Goal: Obtain resource: Download file/media

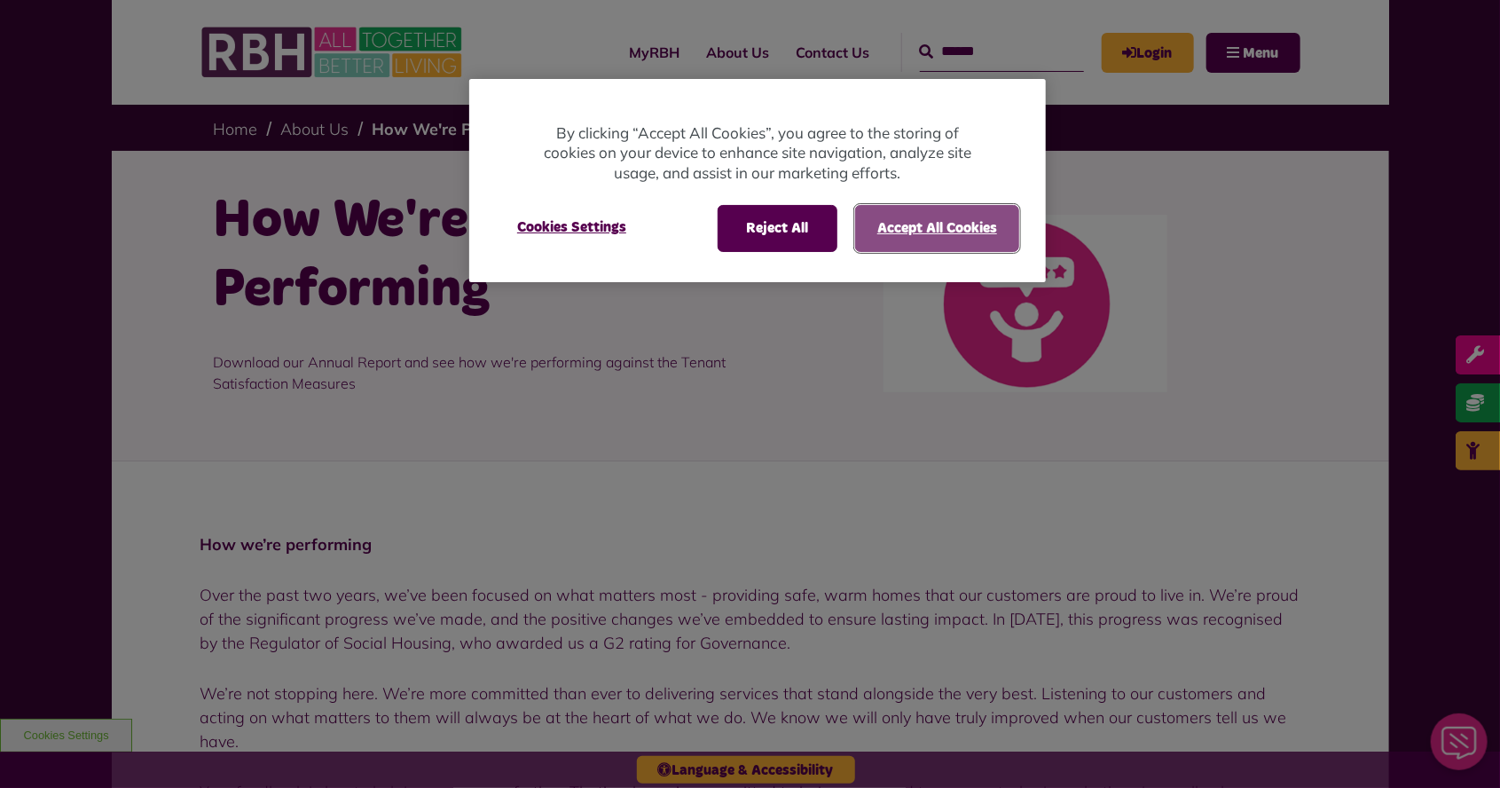
click at [917, 232] on button "Accept All Cookies" at bounding box center [937, 228] width 164 height 46
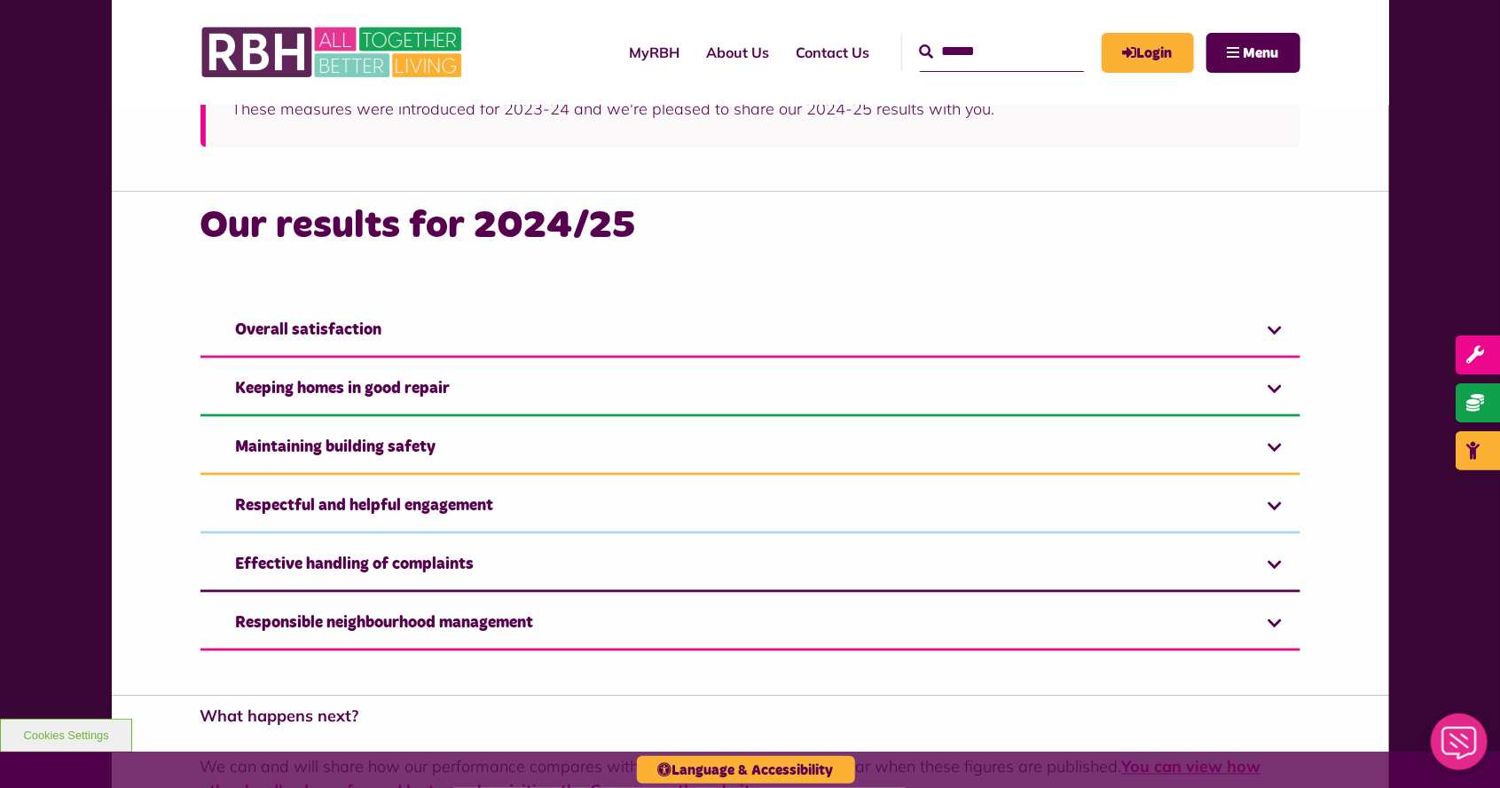
scroll to position [1062, 0]
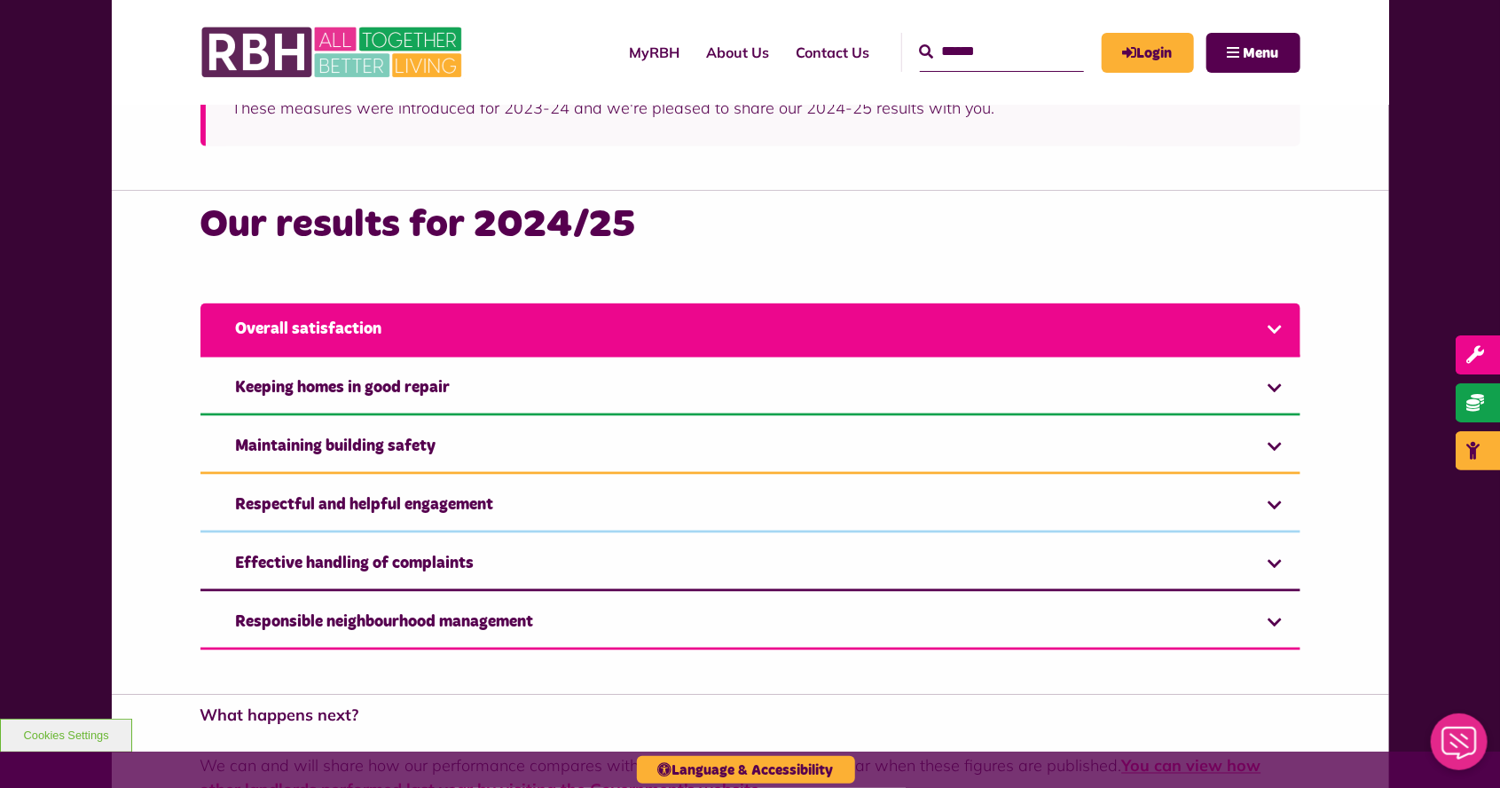
click at [277, 333] on link "Overall satisfaction" at bounding box center [750, 330] width 1100 height 54
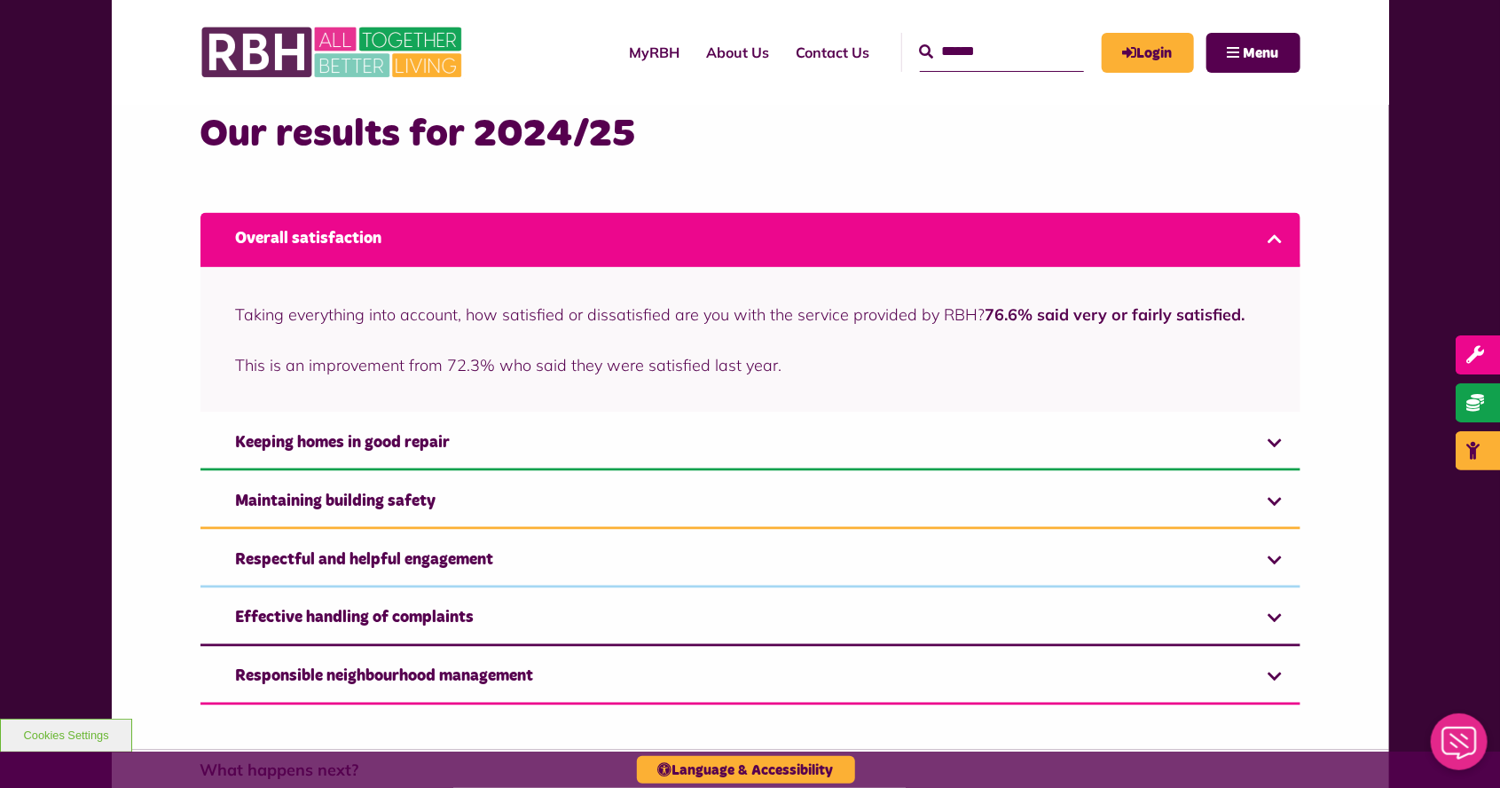
scroll to position [1153, 0]
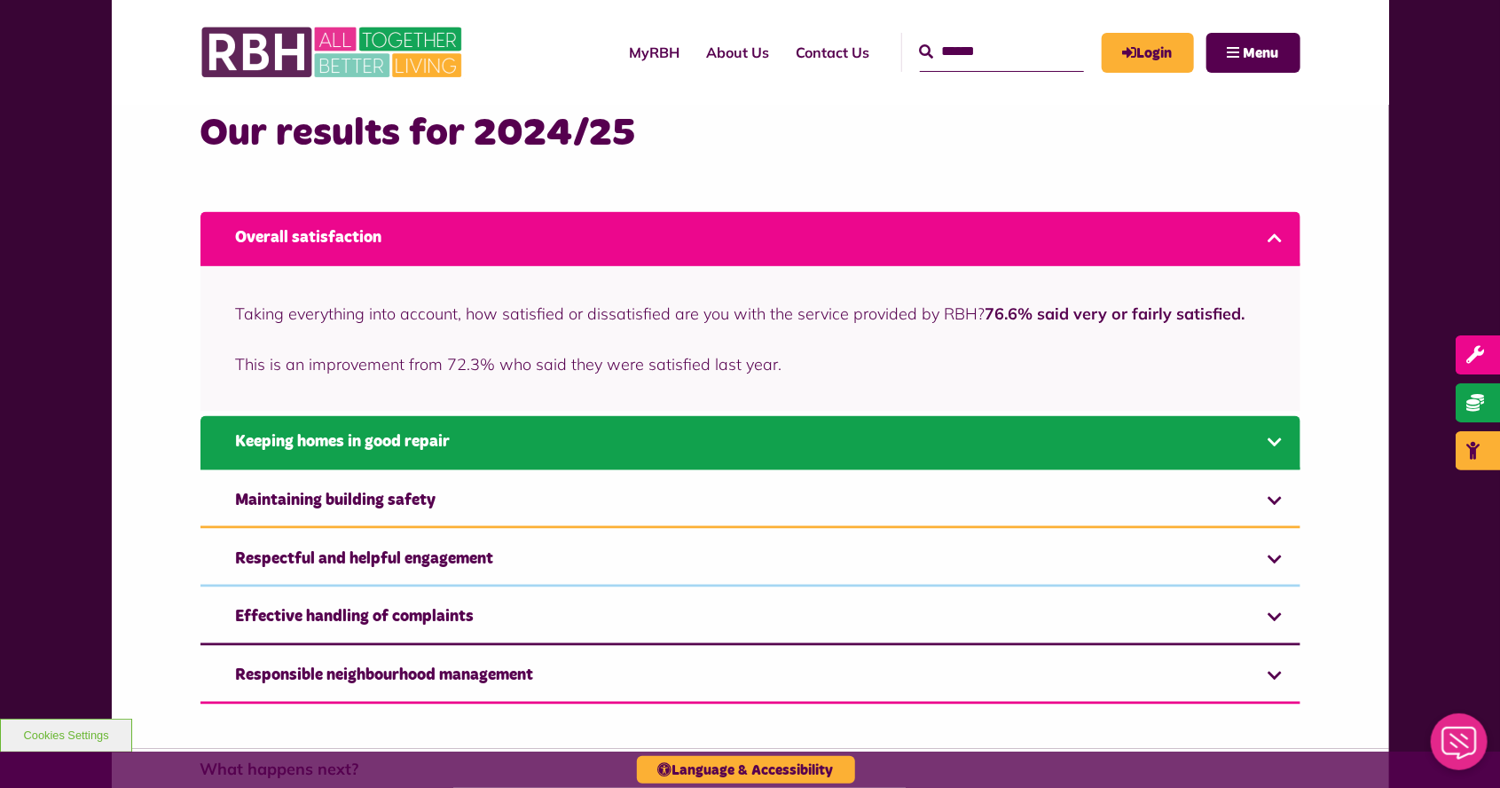
click at [273, 447] on link "Keeping homes in good repair" at bounding box center [750, 443] width 1100 height 54
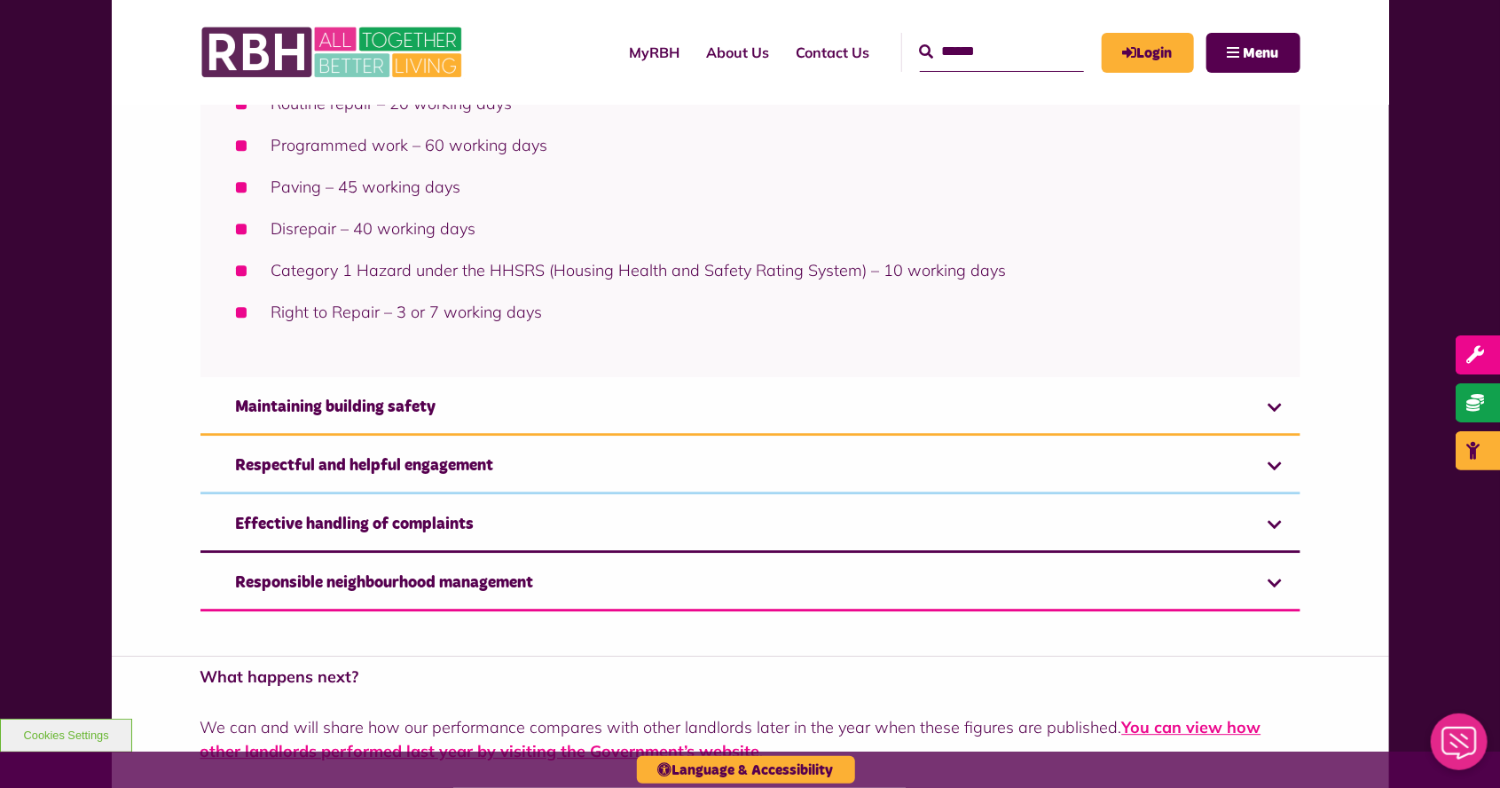
scroll to position [2160, 0]
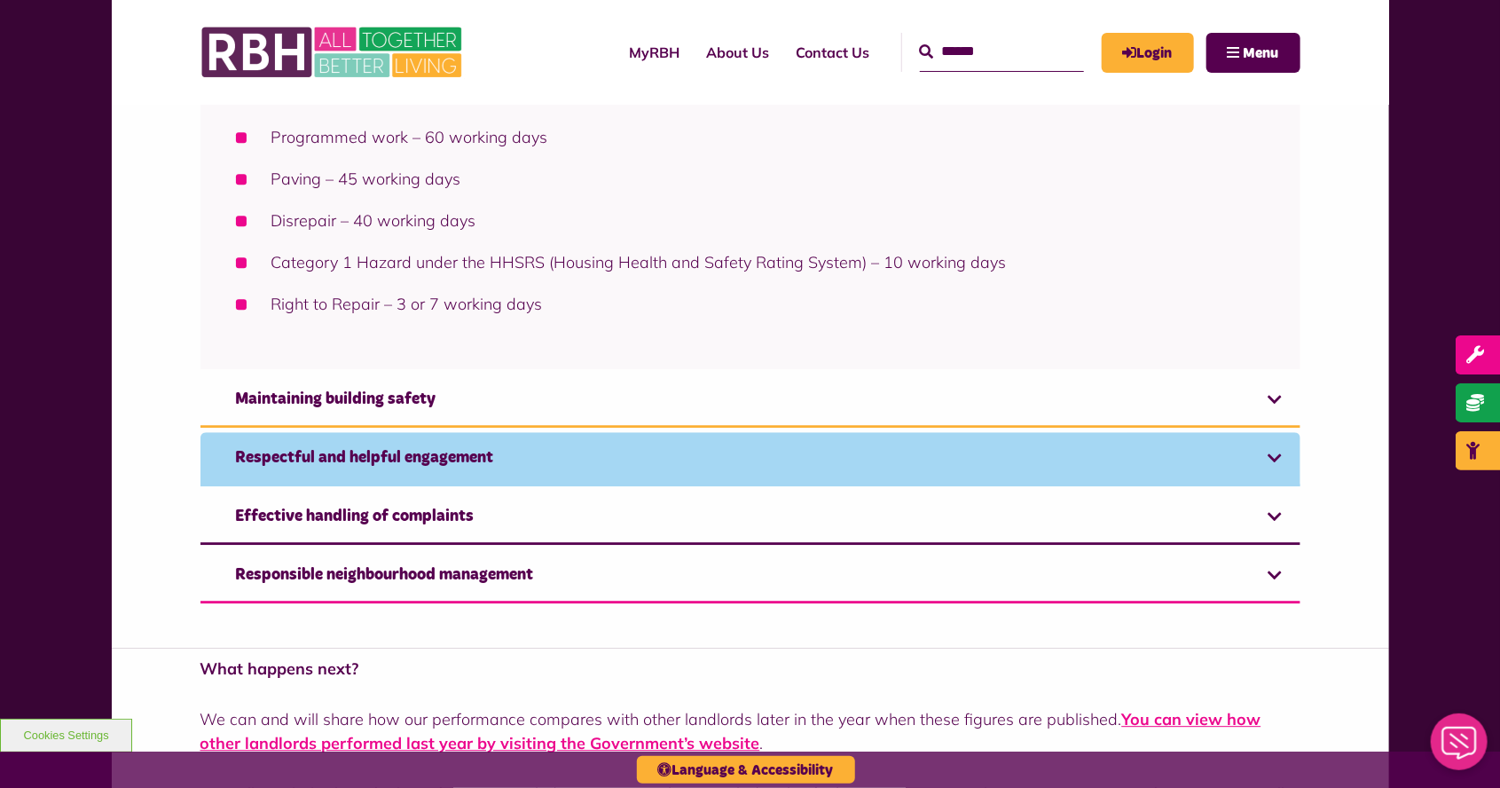
click at [241, 456] on link "Respectful and helpful engagement" at bounding box center [750, 459] width 1100 height 54
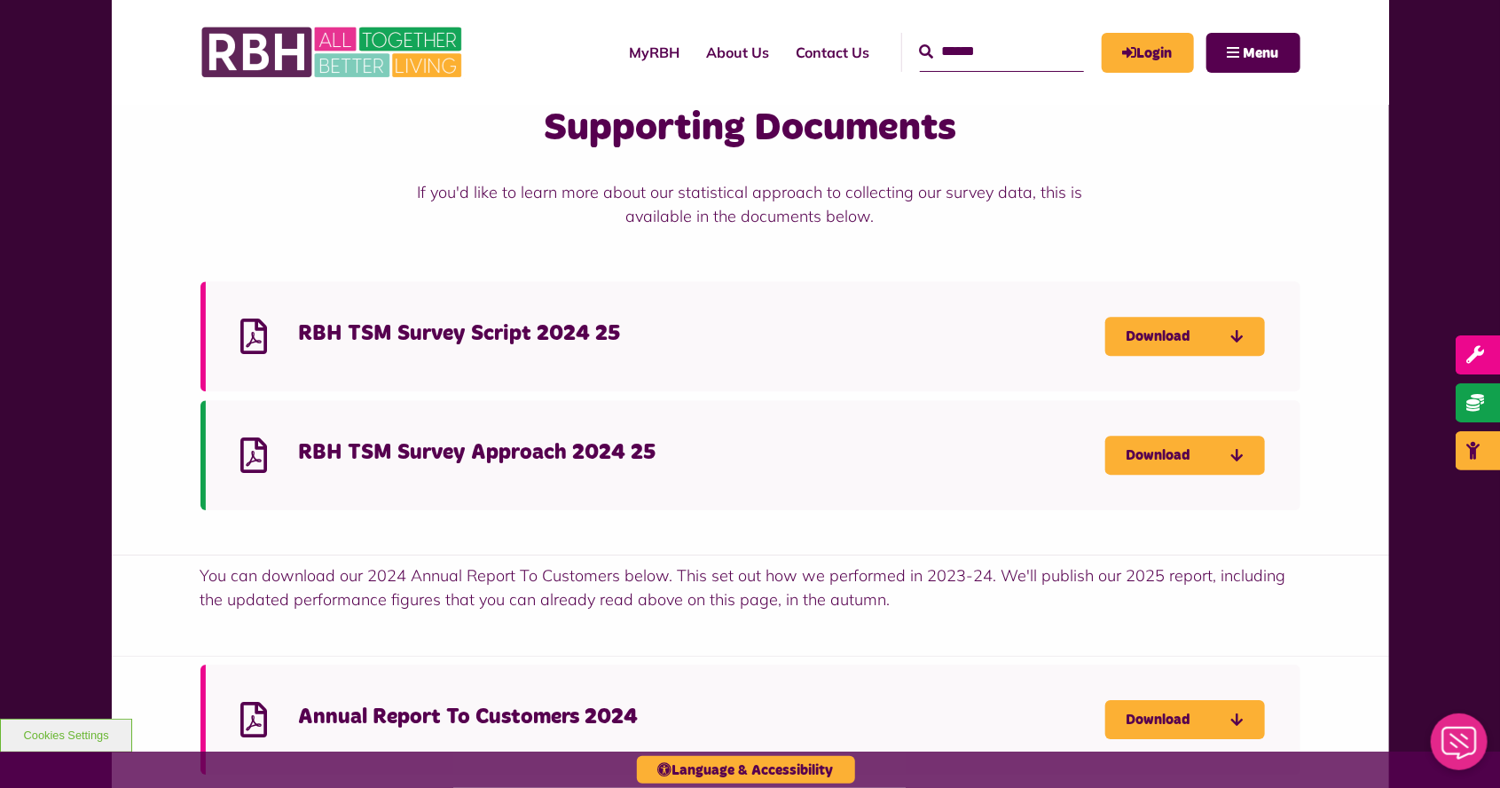
scroll to position [2602, 0]
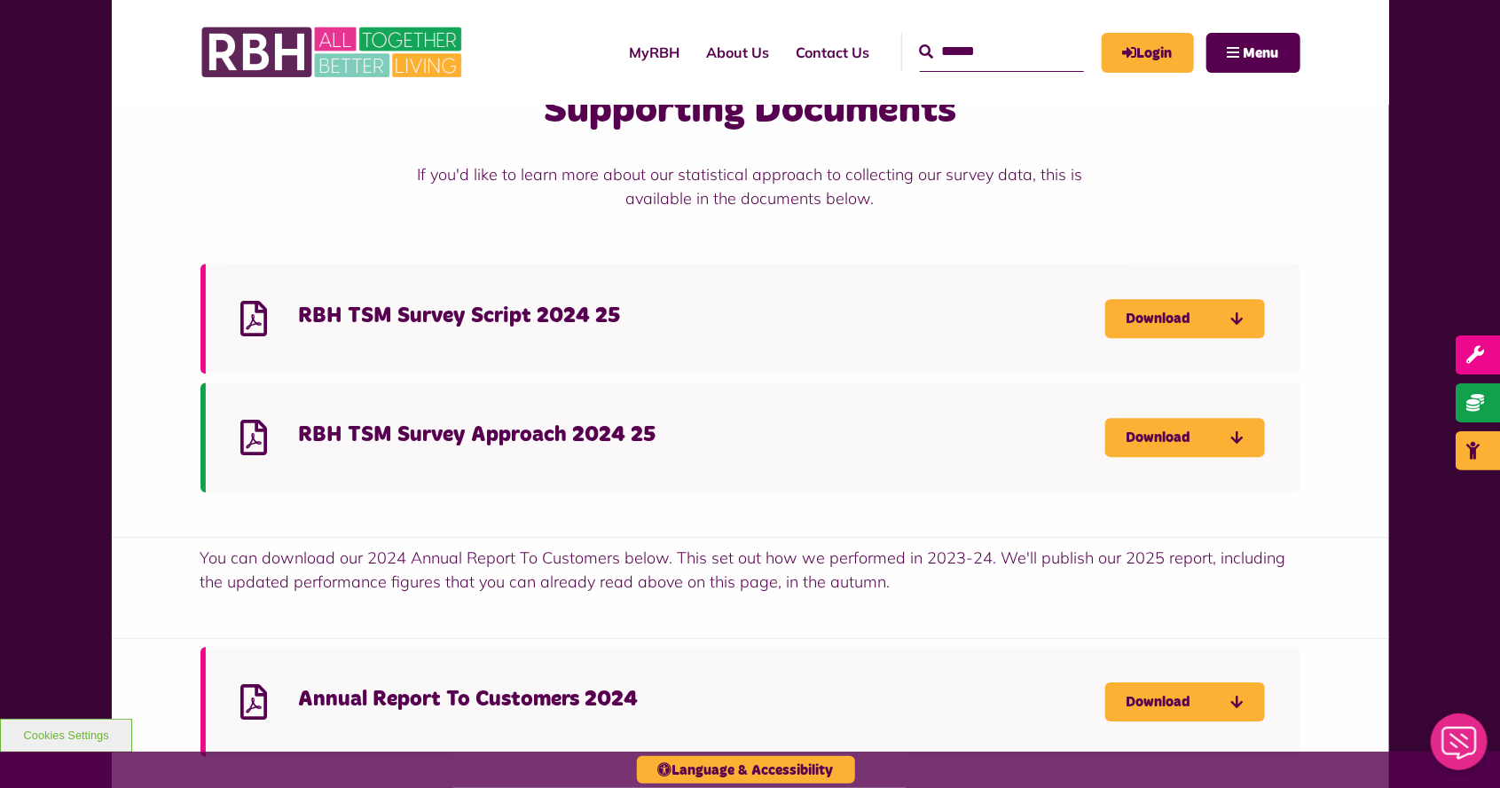
click at [563, 442] on h4 "RBH TSM Survey Approach 2024 25" at bounding box center [702, 434] width 806 height 27
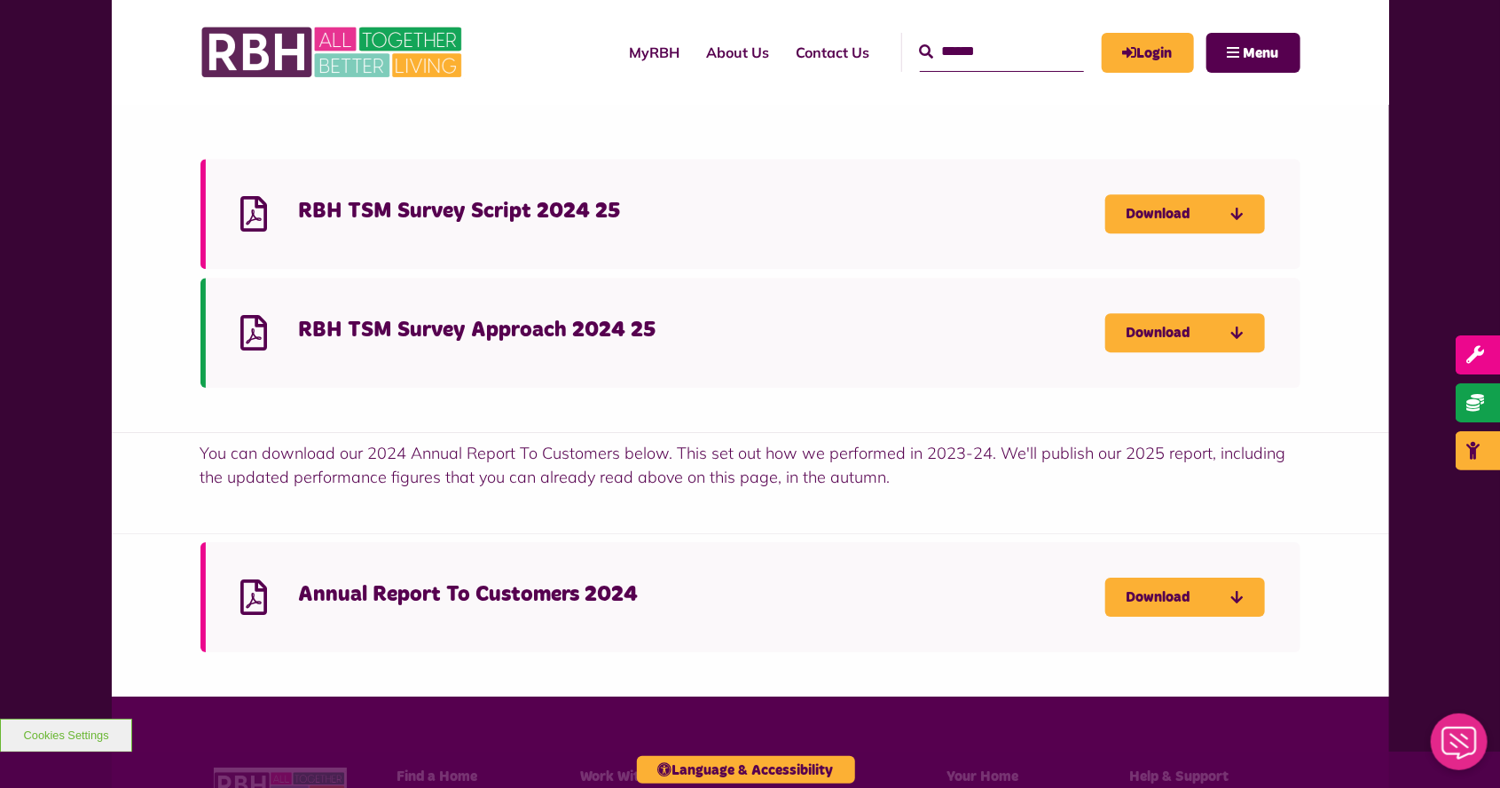
scroll to position [2711, 0]
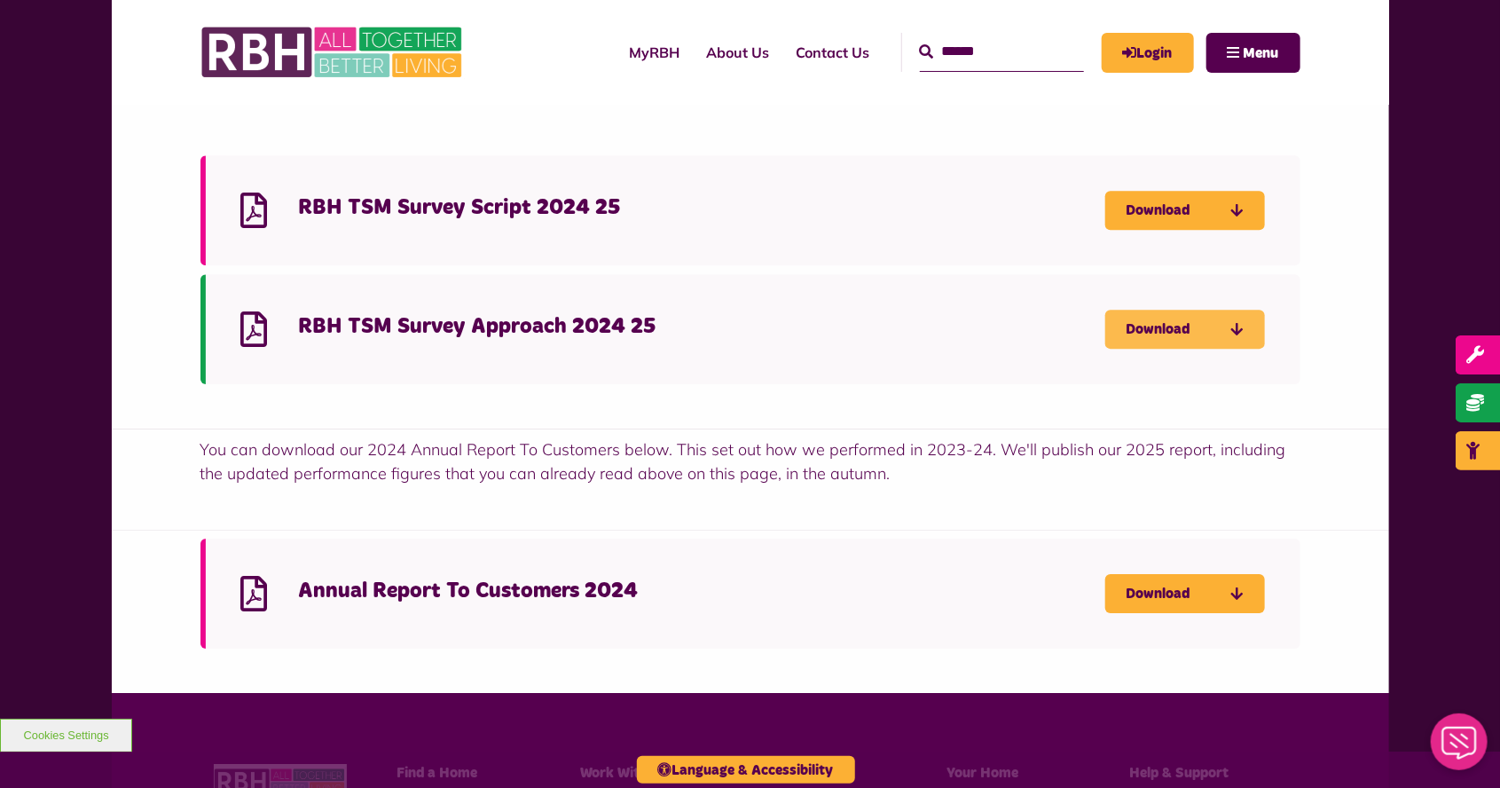
click at [1160, 334] on link "Download" at bounding box center [1185, 329] width 160 height 39
click at [1158, 331] on link "Download" at bounding box center [1185, 329] width 160 height 39
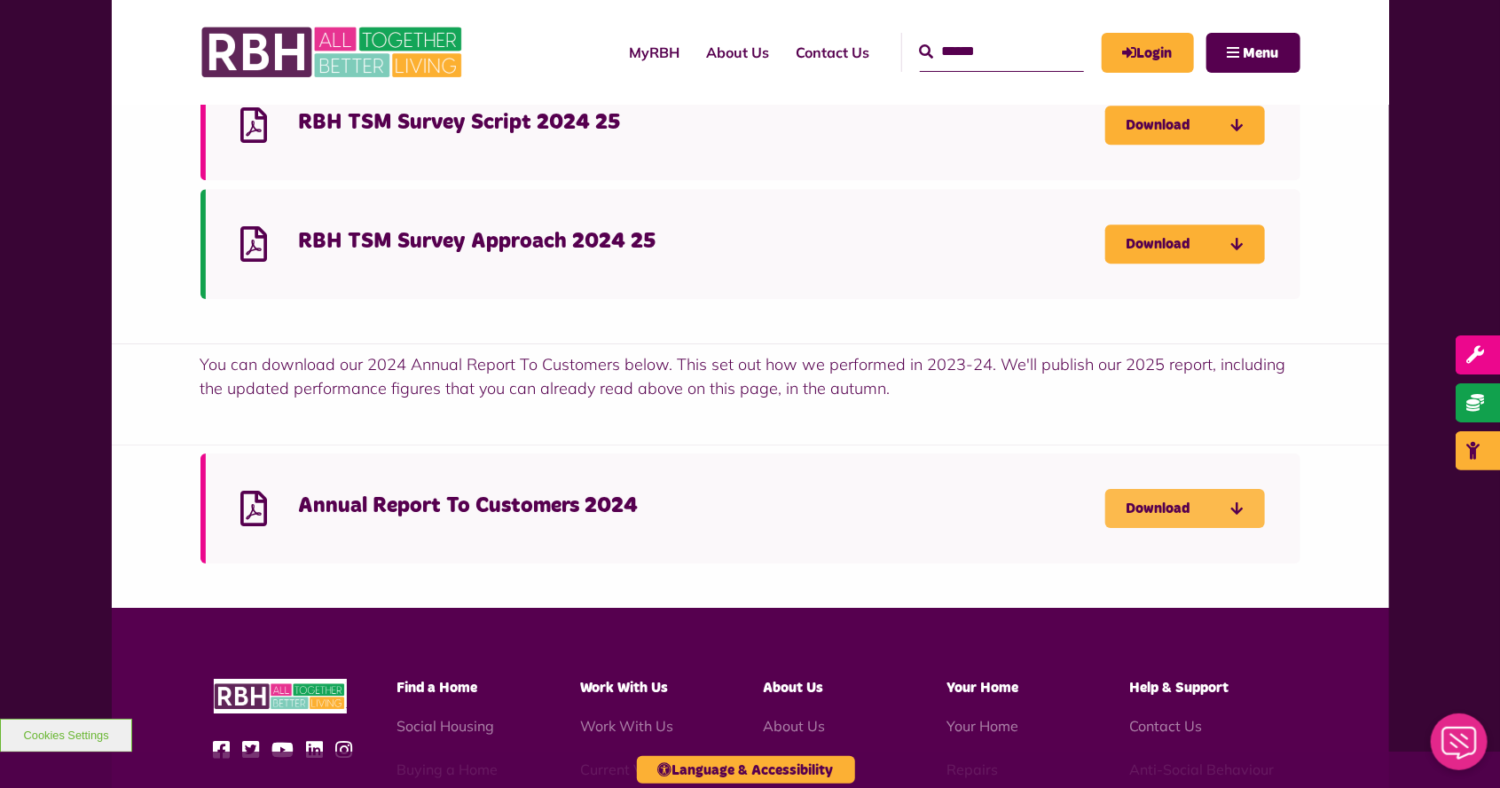
click at [1166, 522] on link "Download" at bounding box center [1185, 508] width 160 height 39
click at [1178, 504] on link "Download" at bounding box center [1185, 508] width 160 height 39
click at [1143, 519] on link "Download" at bounding box center [1185, 508] width 160 height 39
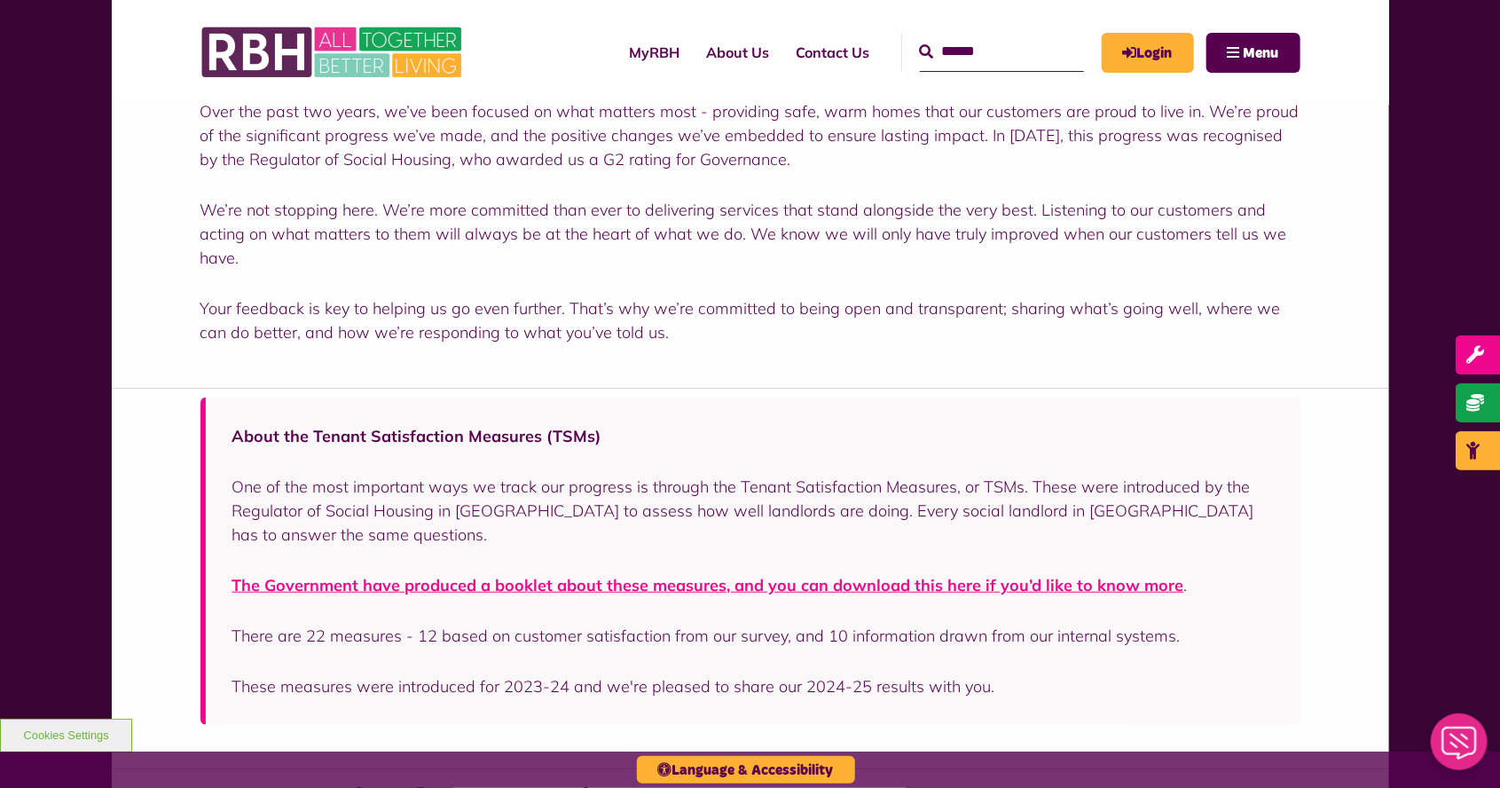
scroll to position [0, 0]
